Goal: Task Accomplishment & Management: Manage account settings

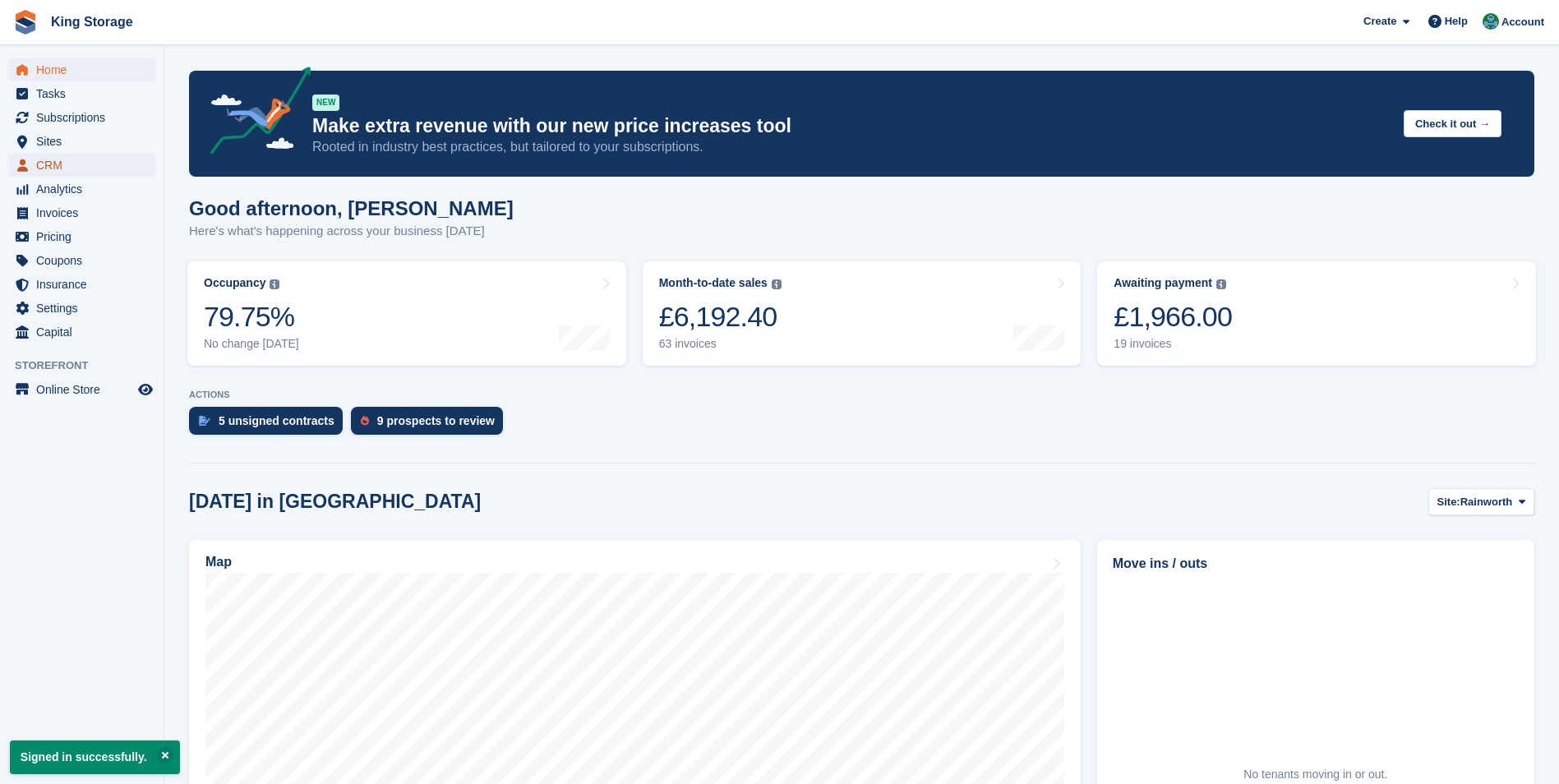
click at [58, 160] on span "CRM" at bounding box center [86, 165] width 98 height 23
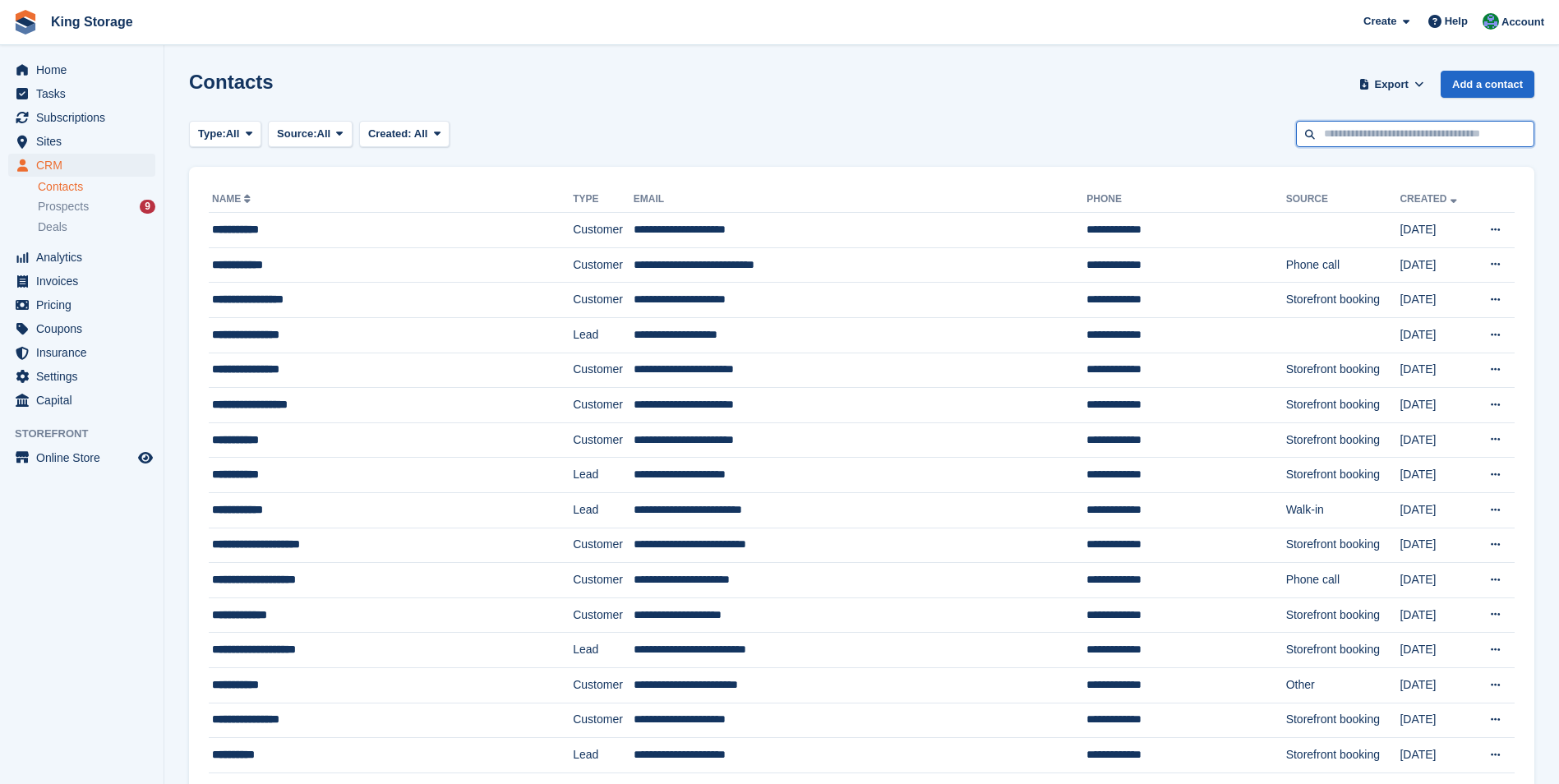
click at [1352, 136] on input "text" at bounding box center [1415, 134] width 238 height 27
type input "******"
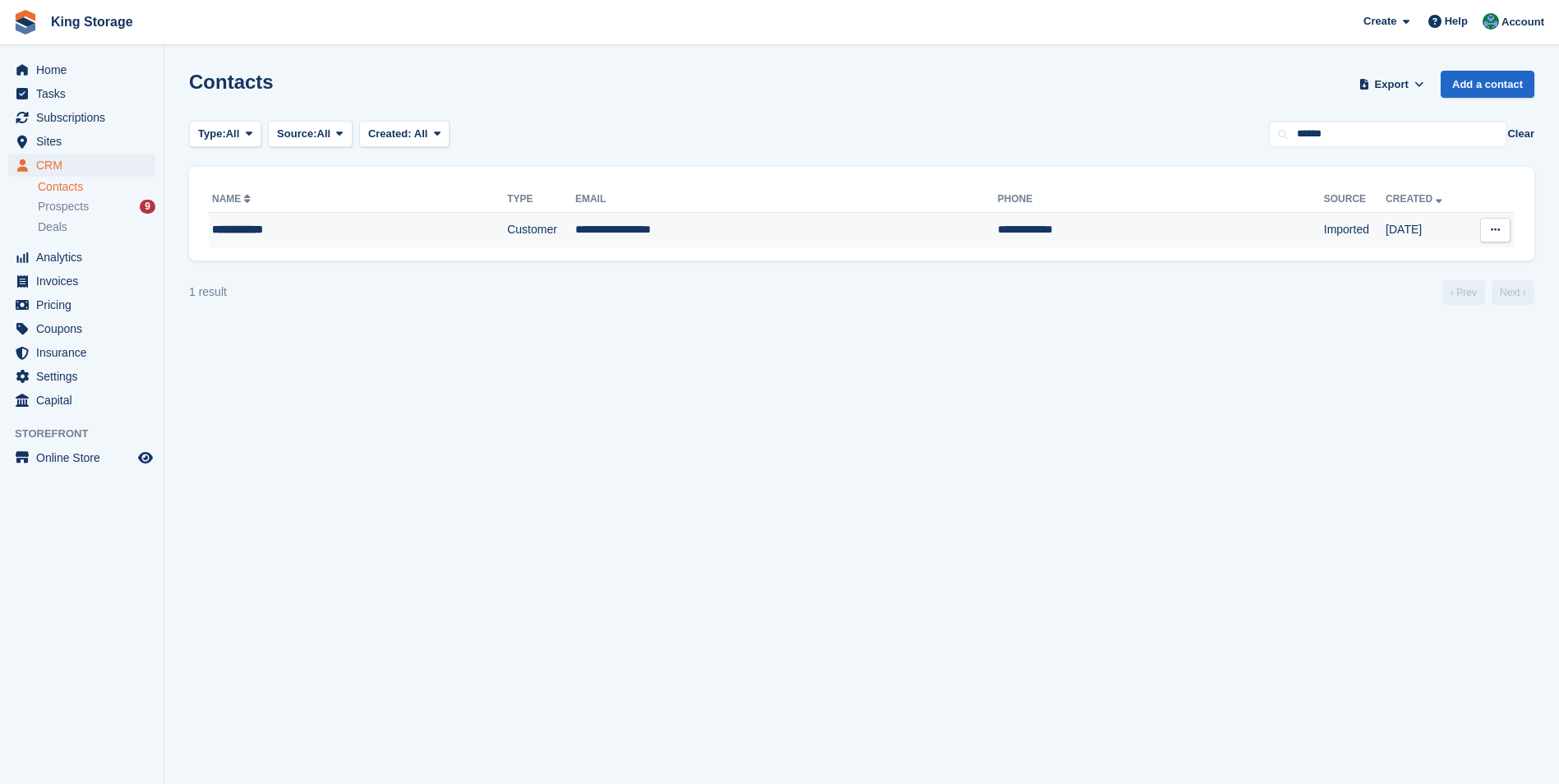
click at [559, 231] on td "Customer" at bounding box center [541, 230] width 68 height 35
